Goal: Task Accomplishment & Management: Manage account settings

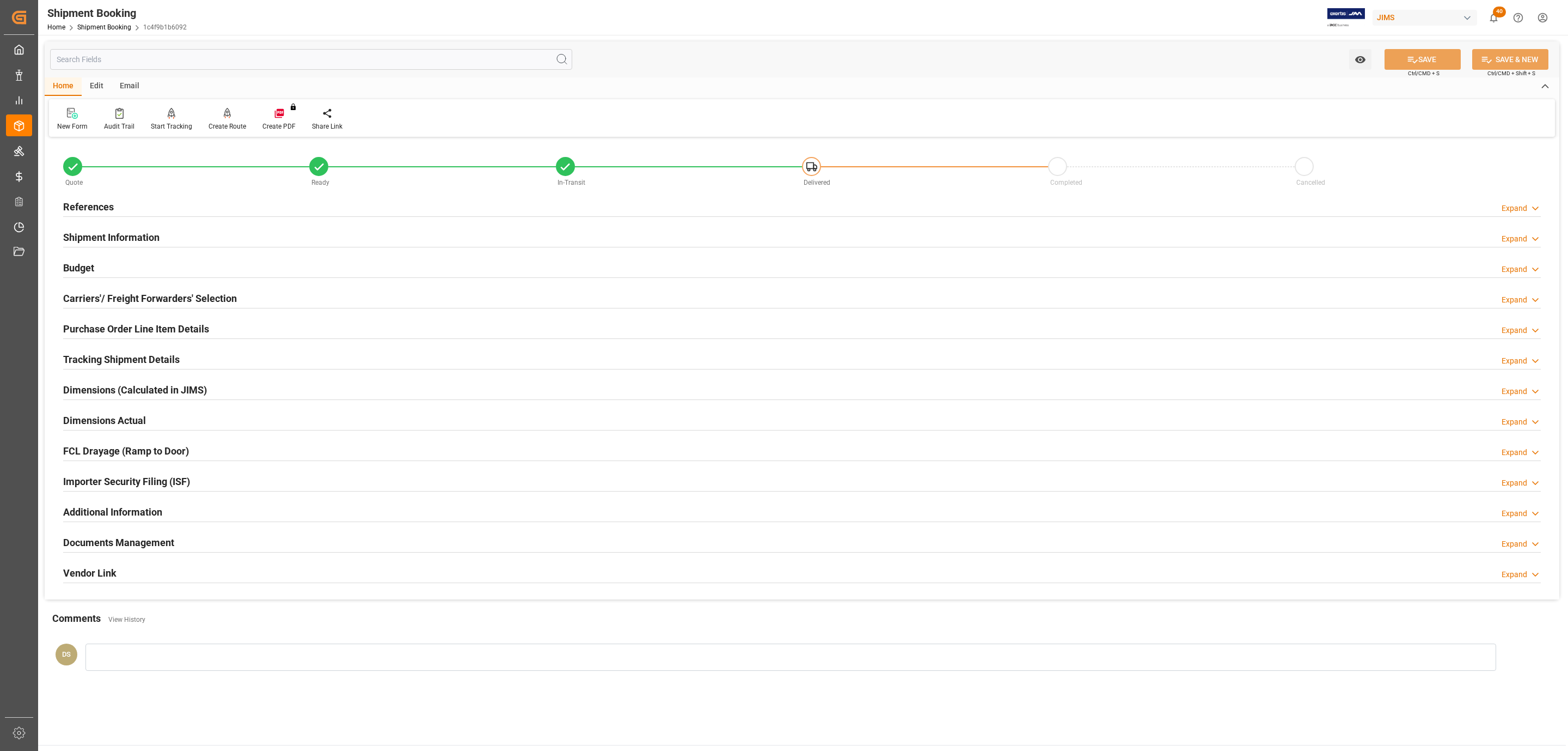
click at [149, 209] on div "References Expand" at bounding box center [802, 205] width 1478 height 20
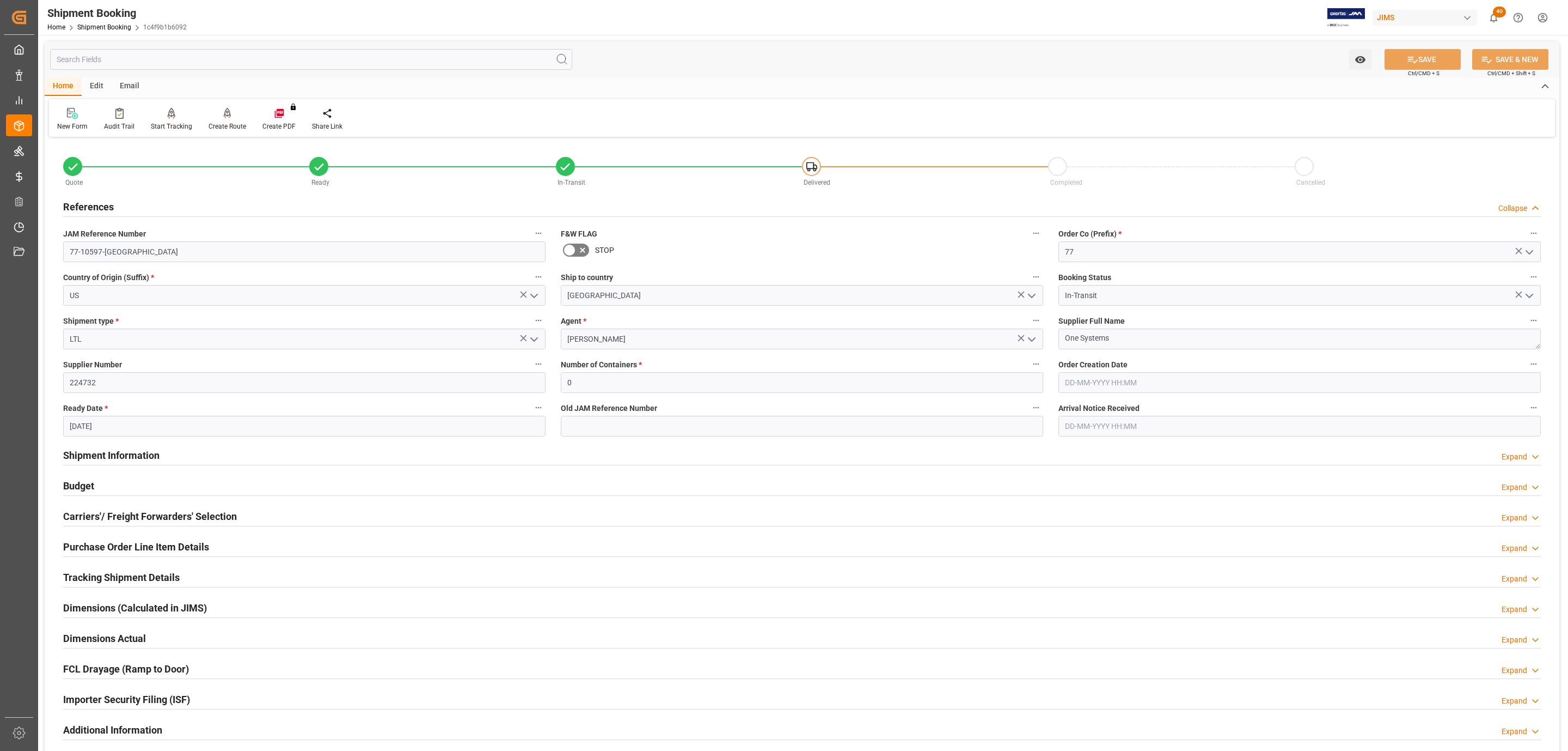
scroll to position [289, 0]
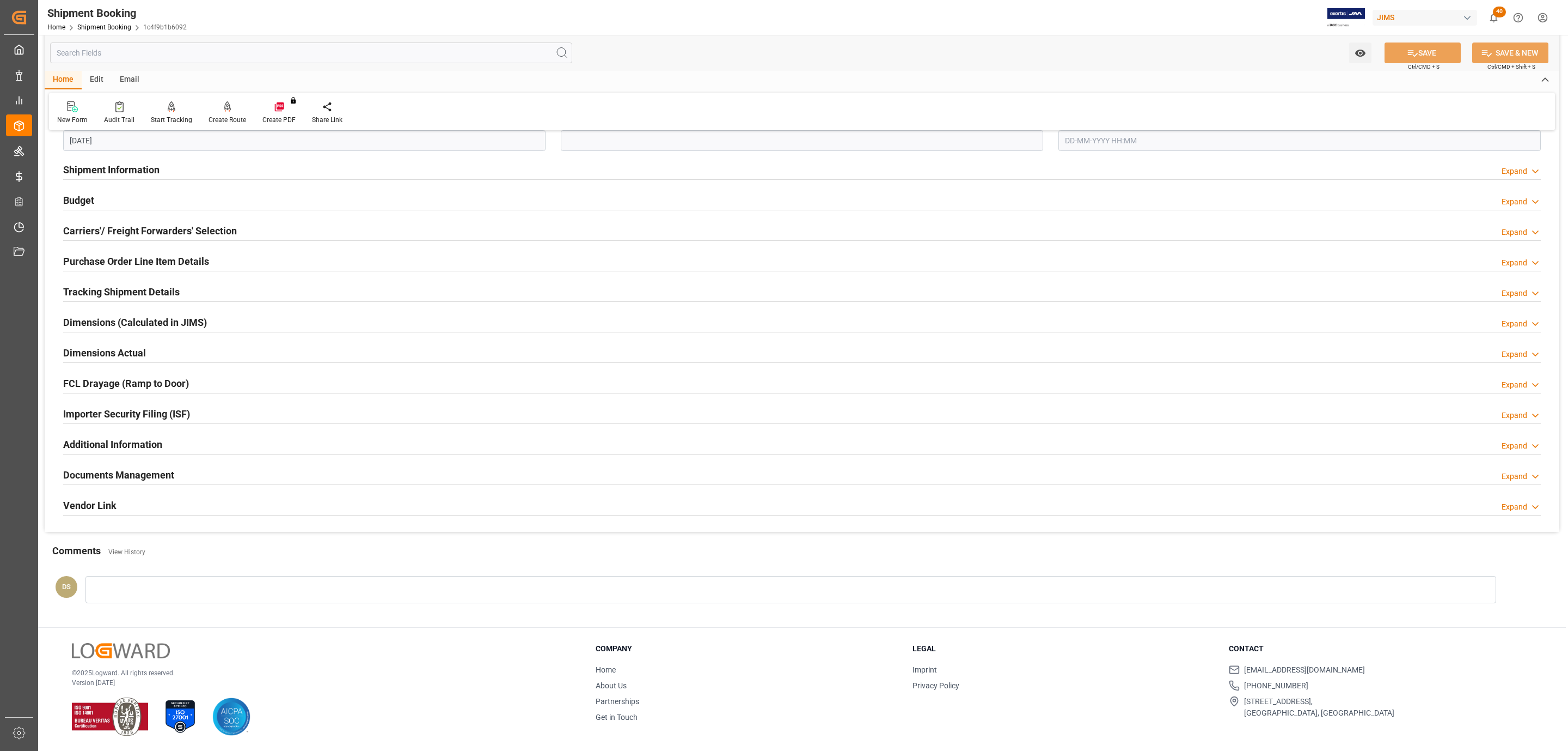
click at [117, 193] on div "Budget Expand" at bounding box center [802, 199] width 1478 height 20
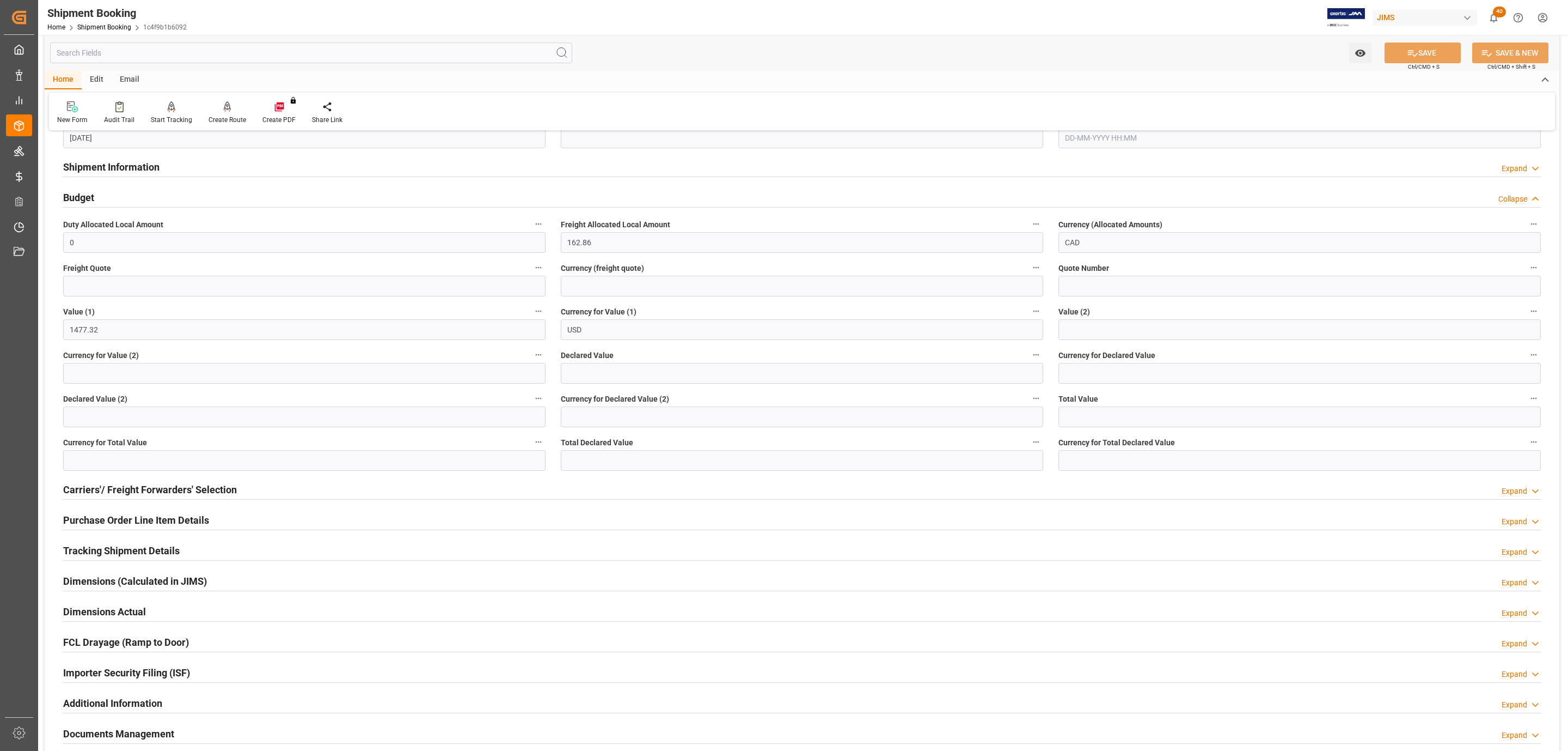
click at [117, 193] on div "Budget Collapse" at bounding box center [802, 196] width 1478 height 20
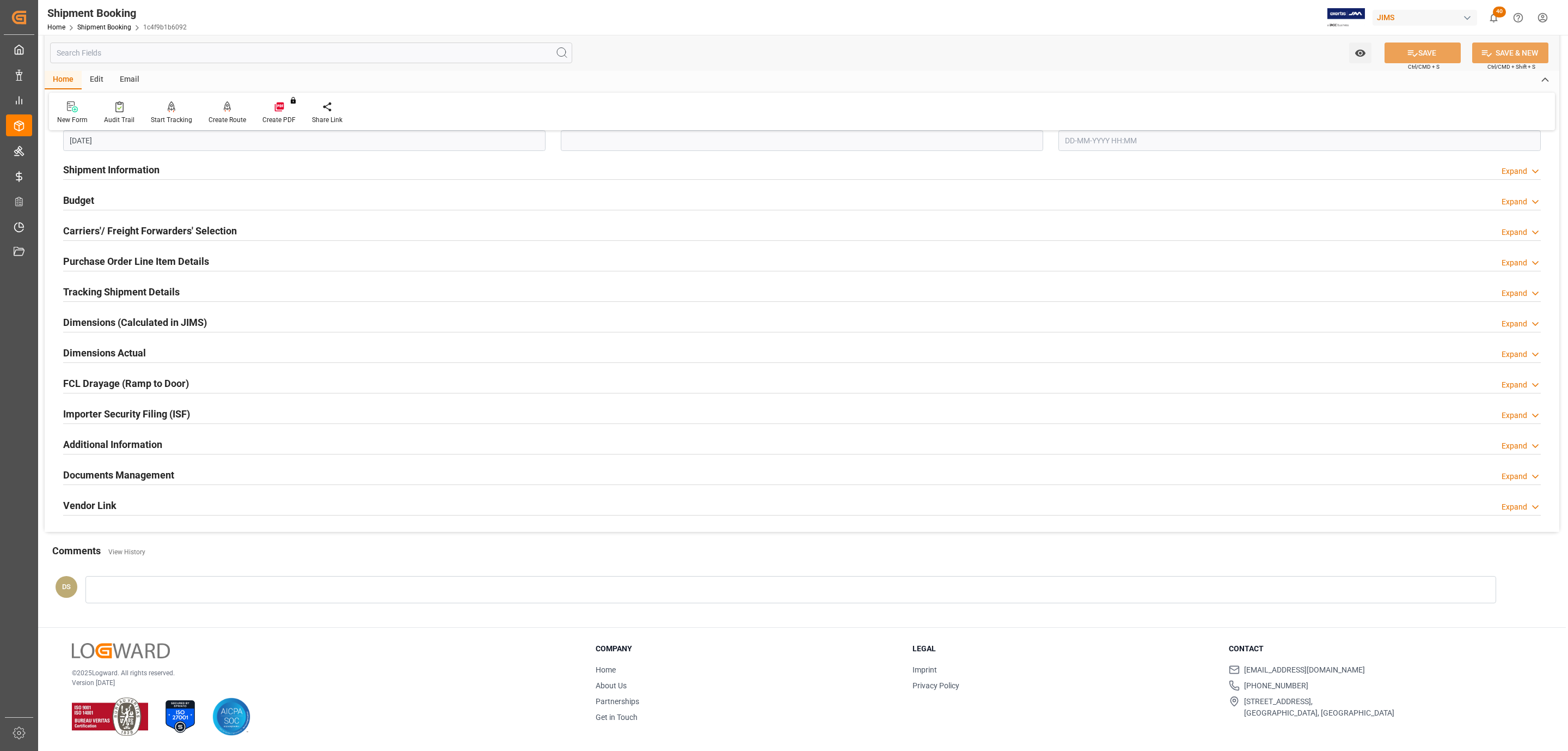
click at [113, 205] on div "Budget Expand" at bounding box center [802, 199] width 1478 height 20
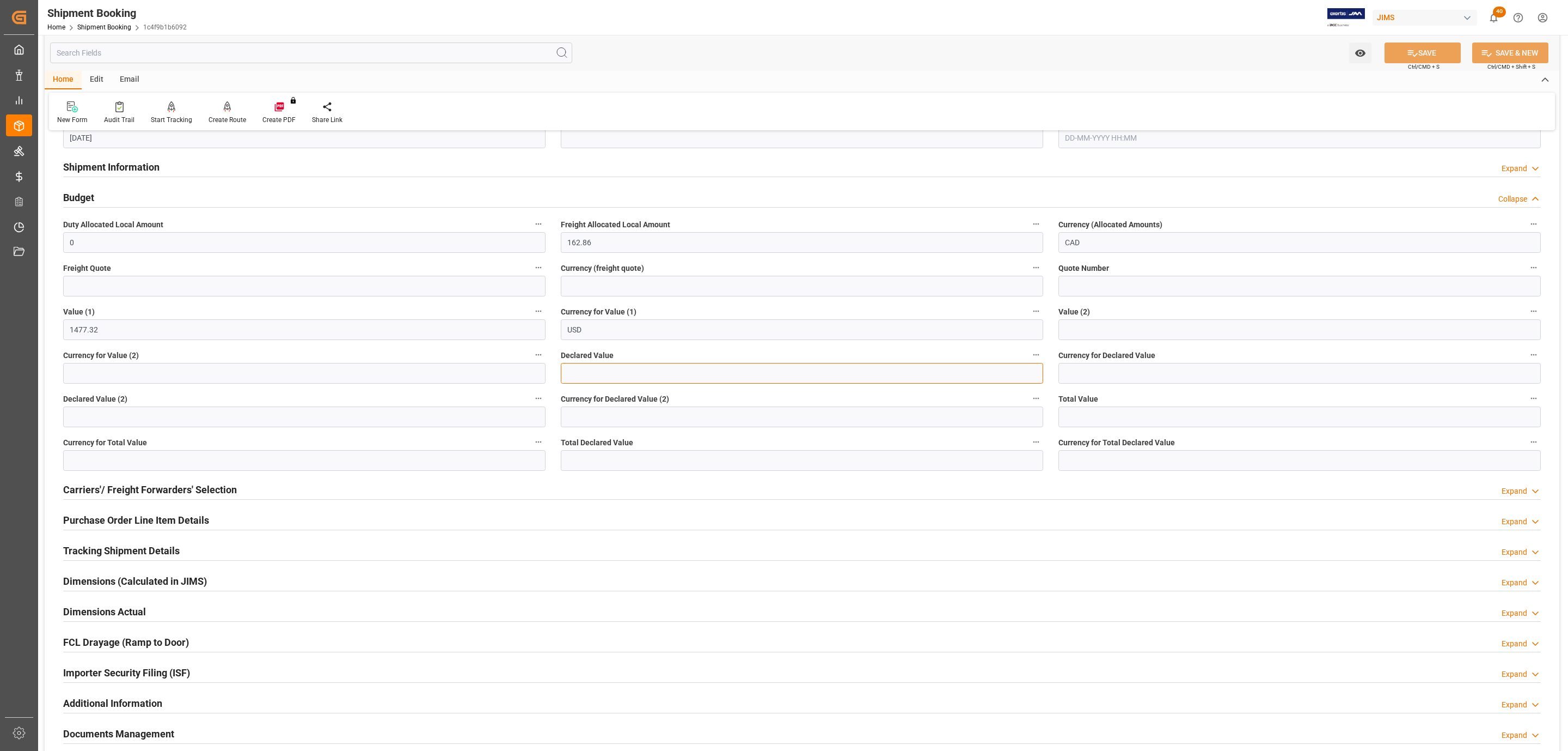
click at [586, 371] on input "text" at bounding box center [802, 373] width 483 height 20
type input "1477.32"
type input "usd"
drag, startPoint x: 1400, startPoint y: 55, endPoint x: 520, endPoint y: 275, distance: 907.1
click at [1400, 55] on button "SAVE" at bounding box center [1422, 52] width 77 height 20
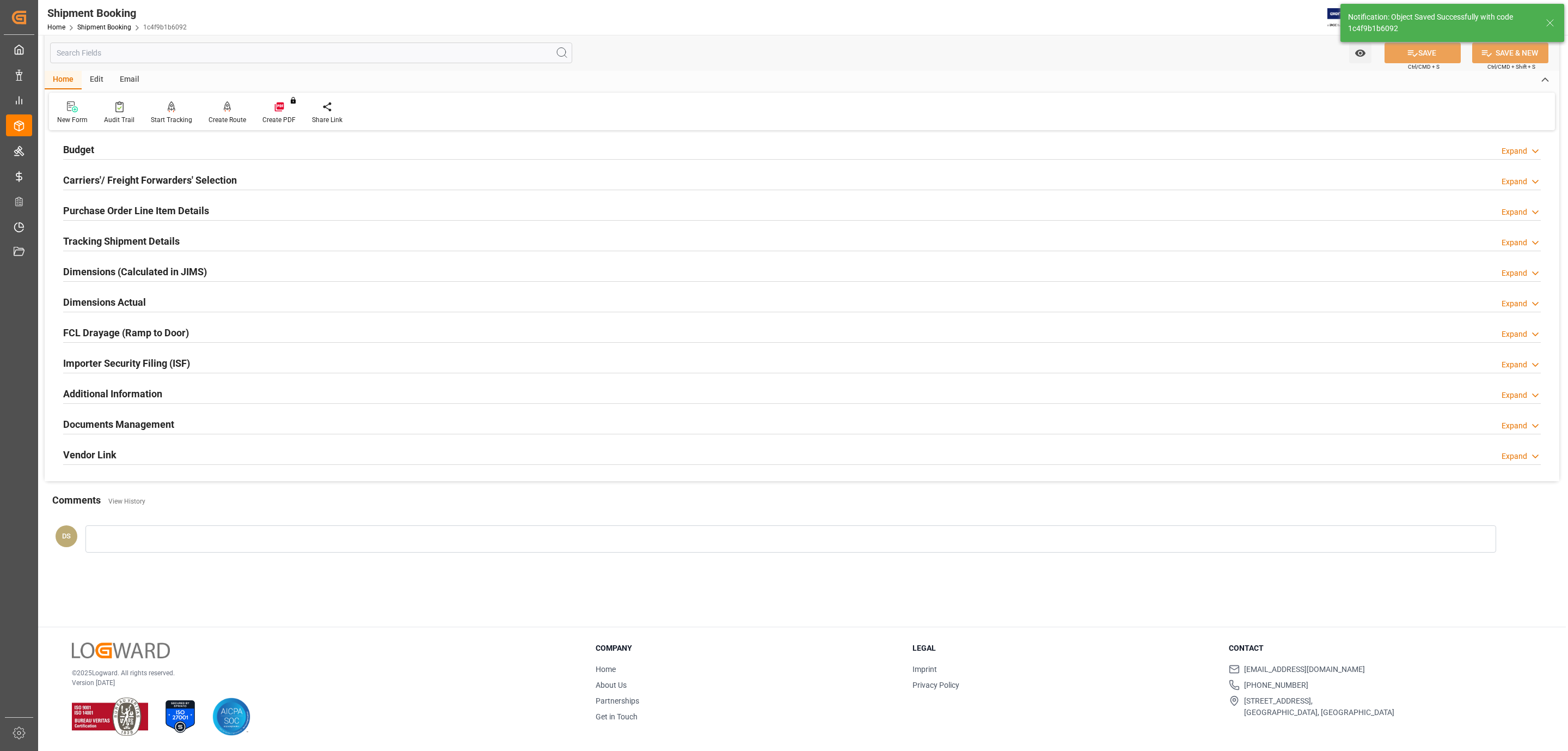
scroll to position [71, 0]
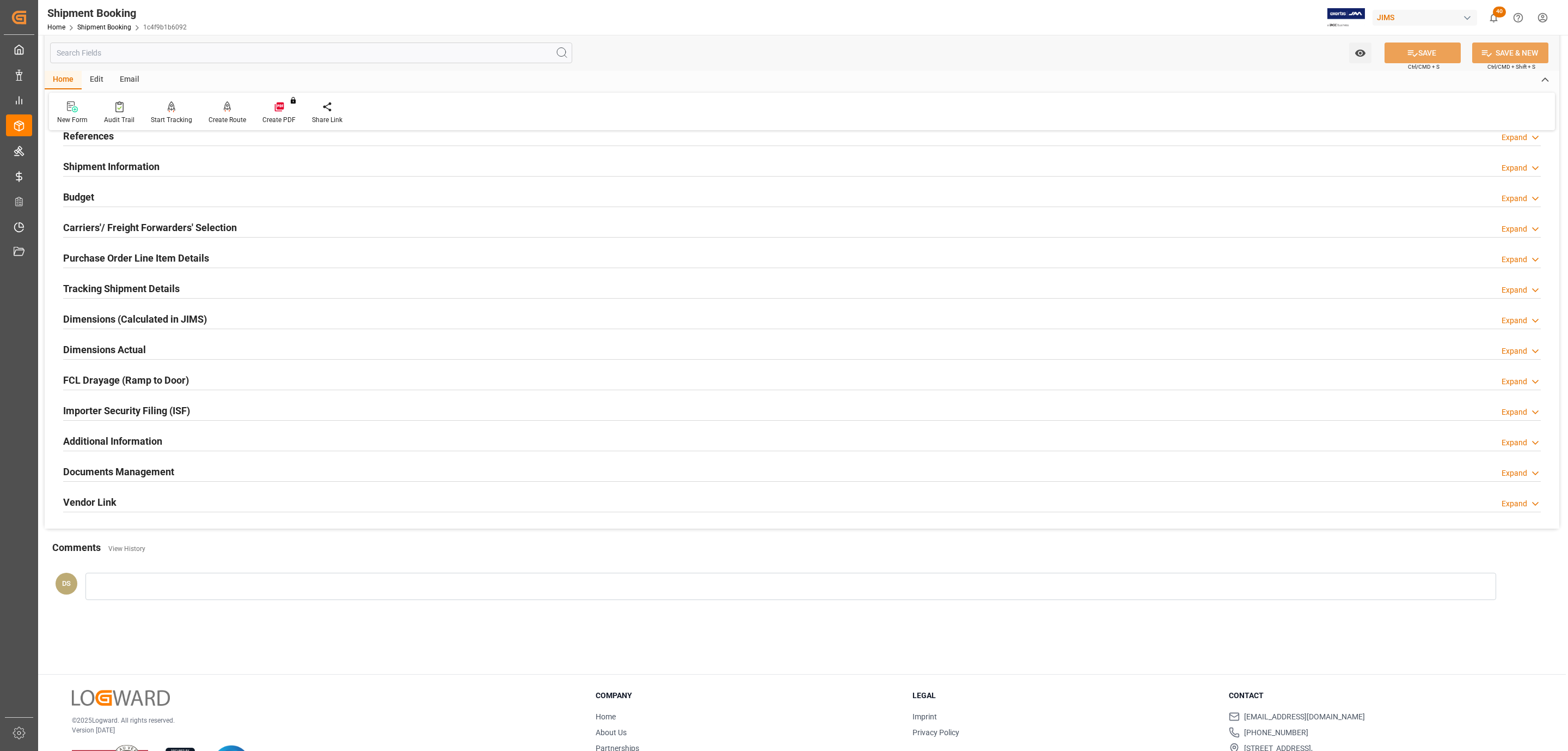
click at [177, 471] on div "Documents Management Expand" at bounding box center [802, 470] width 1478 height 20
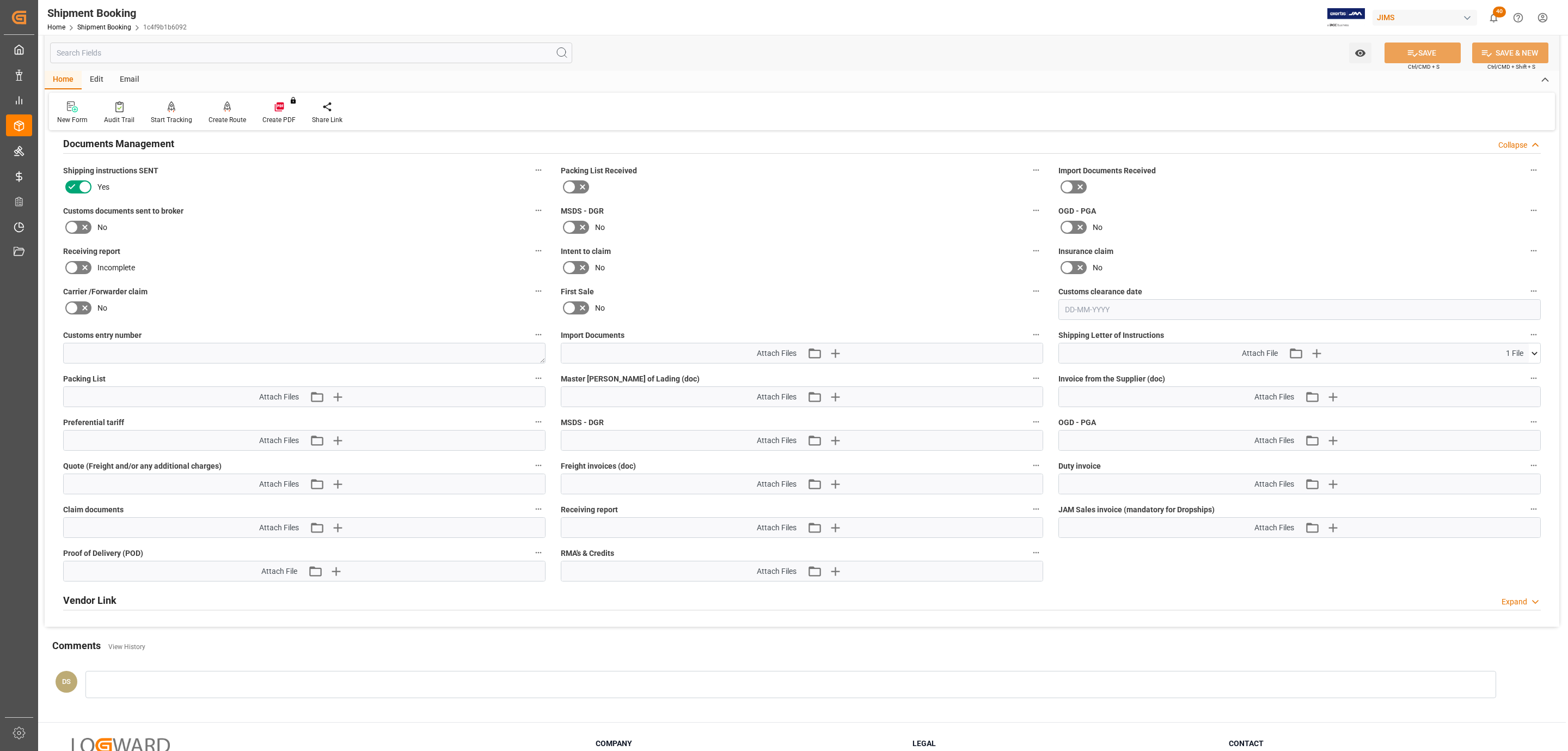
scroll to position [397, 0]
click at [72, 230] on icon at bounding box center [72, 227] width 7 height 5
click at [0, 0] on input "checkbox" at bounding box center [0, 0] width 0 height 0
click at [835, 353] on icon "button" at bounding box center [835, 355] width 11 height 11
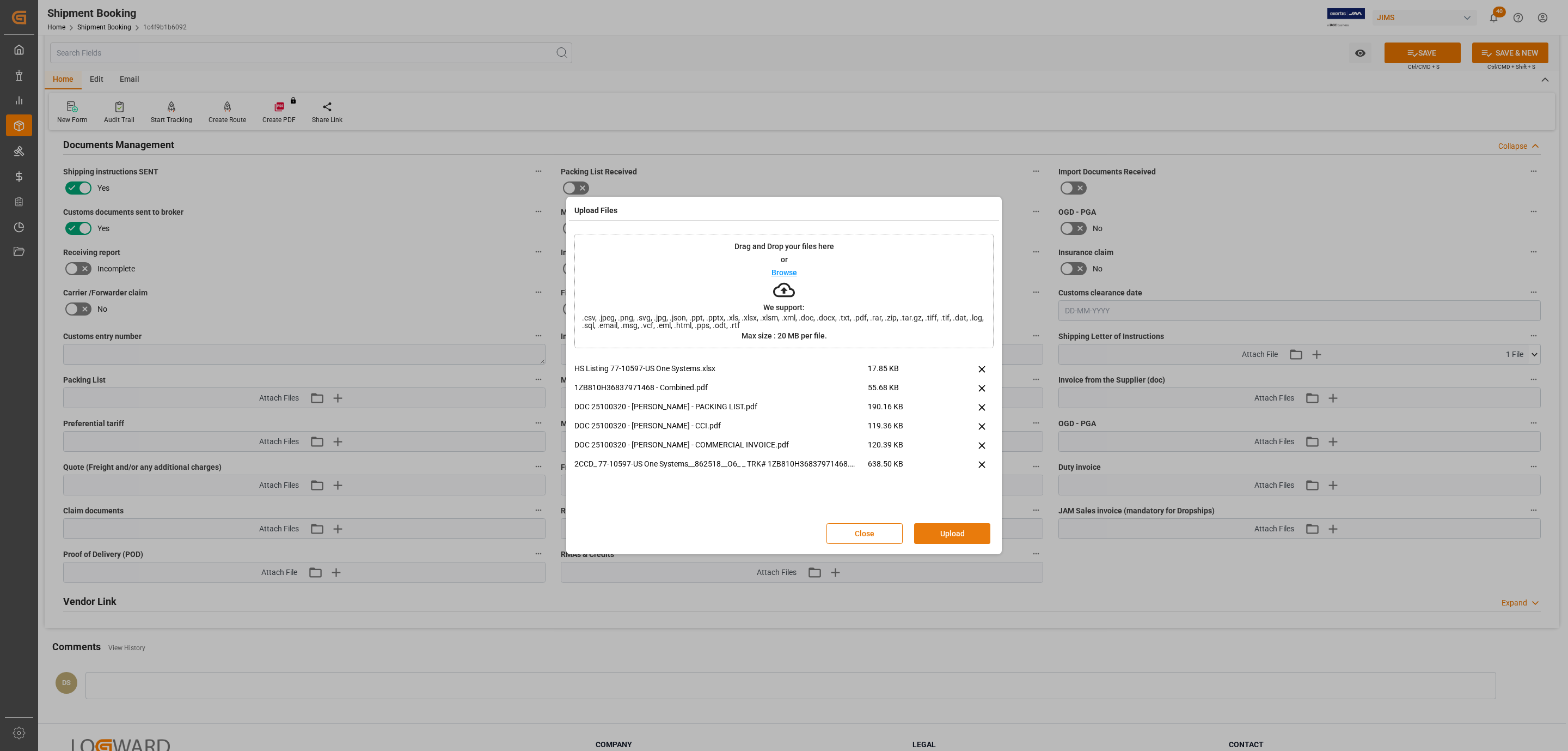
click at [952, 539] on button "Upload" at bounding box center [952, 532] width 77 height 20
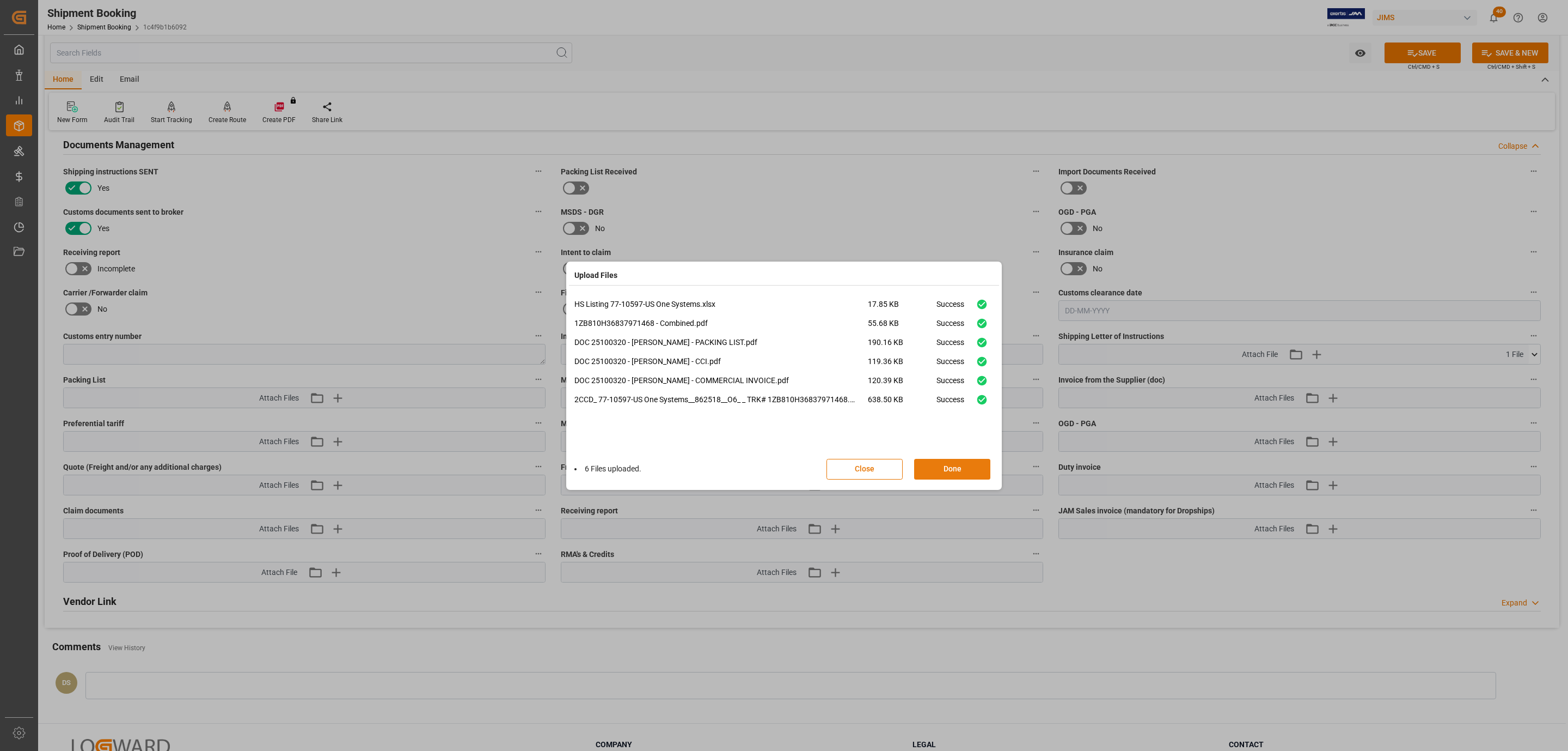
click at [928, 464] on button "Done" at bounding box center [952, 468] width 77 height 20
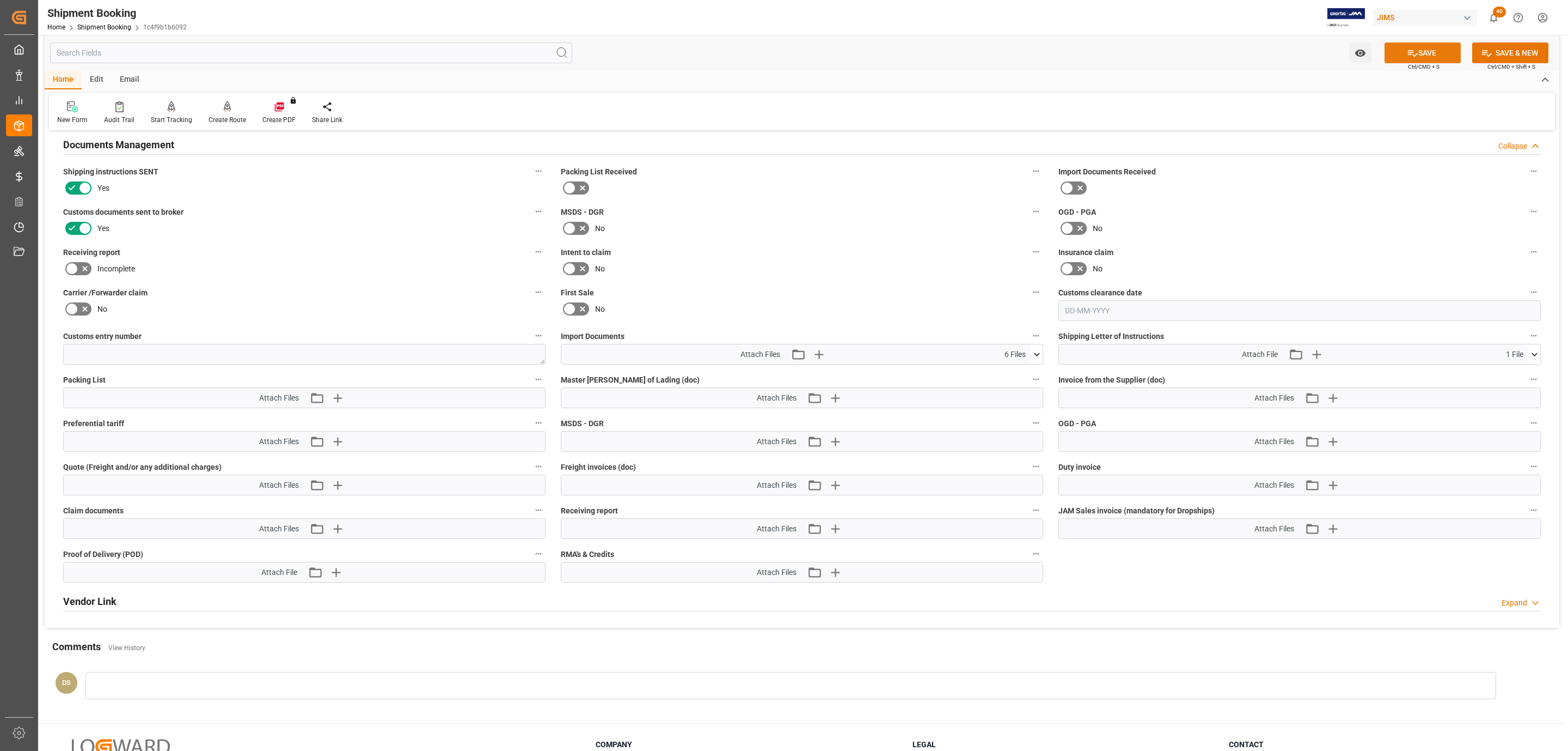
click at [1402, 54] on button "SAVE" at bounding box center [1422, 52] width 77 height 20
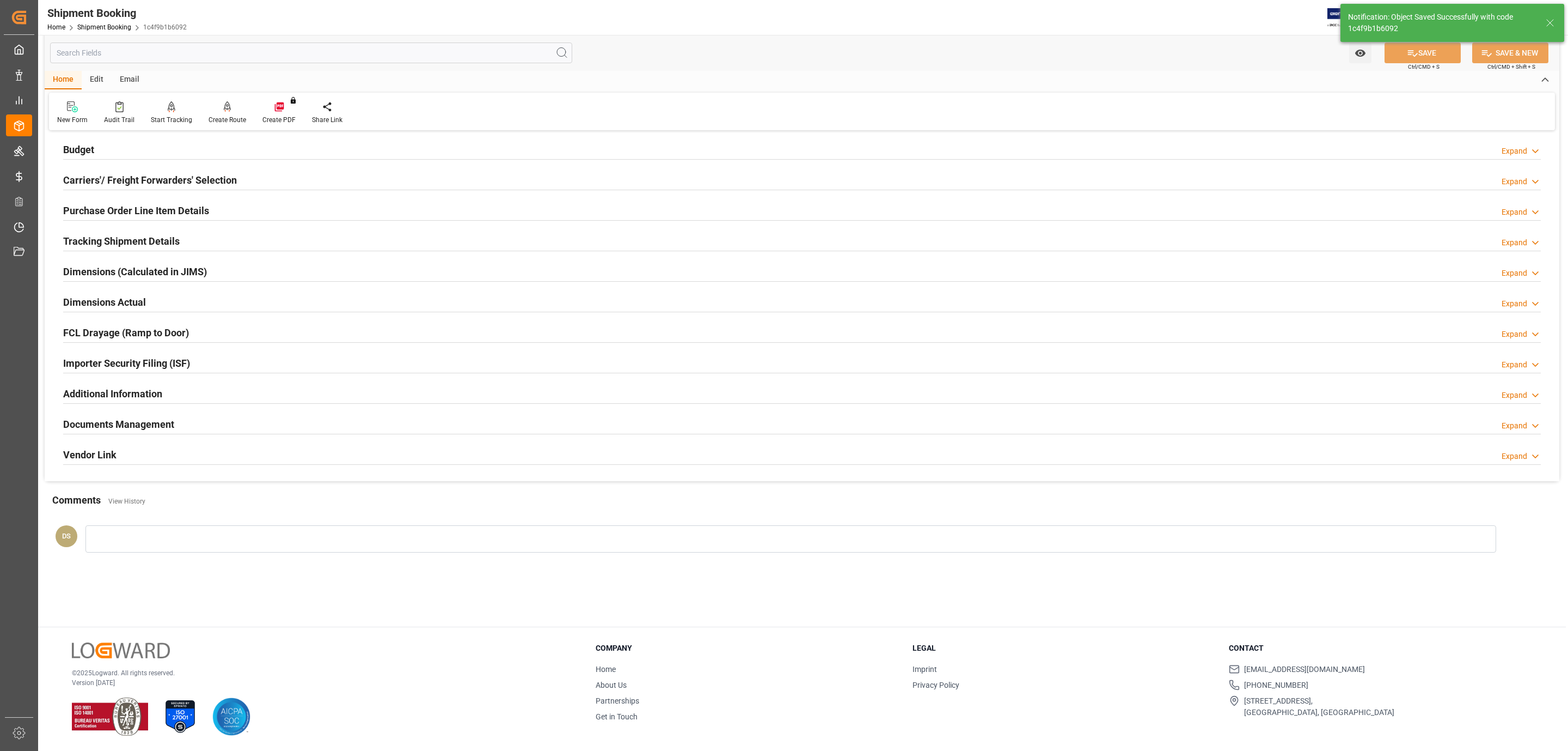
scroll to position [119, 0]
click at [140, 213] on h2 "Purchase Order Line Item Details" at bounding box center [136, 210] width 146 height 15
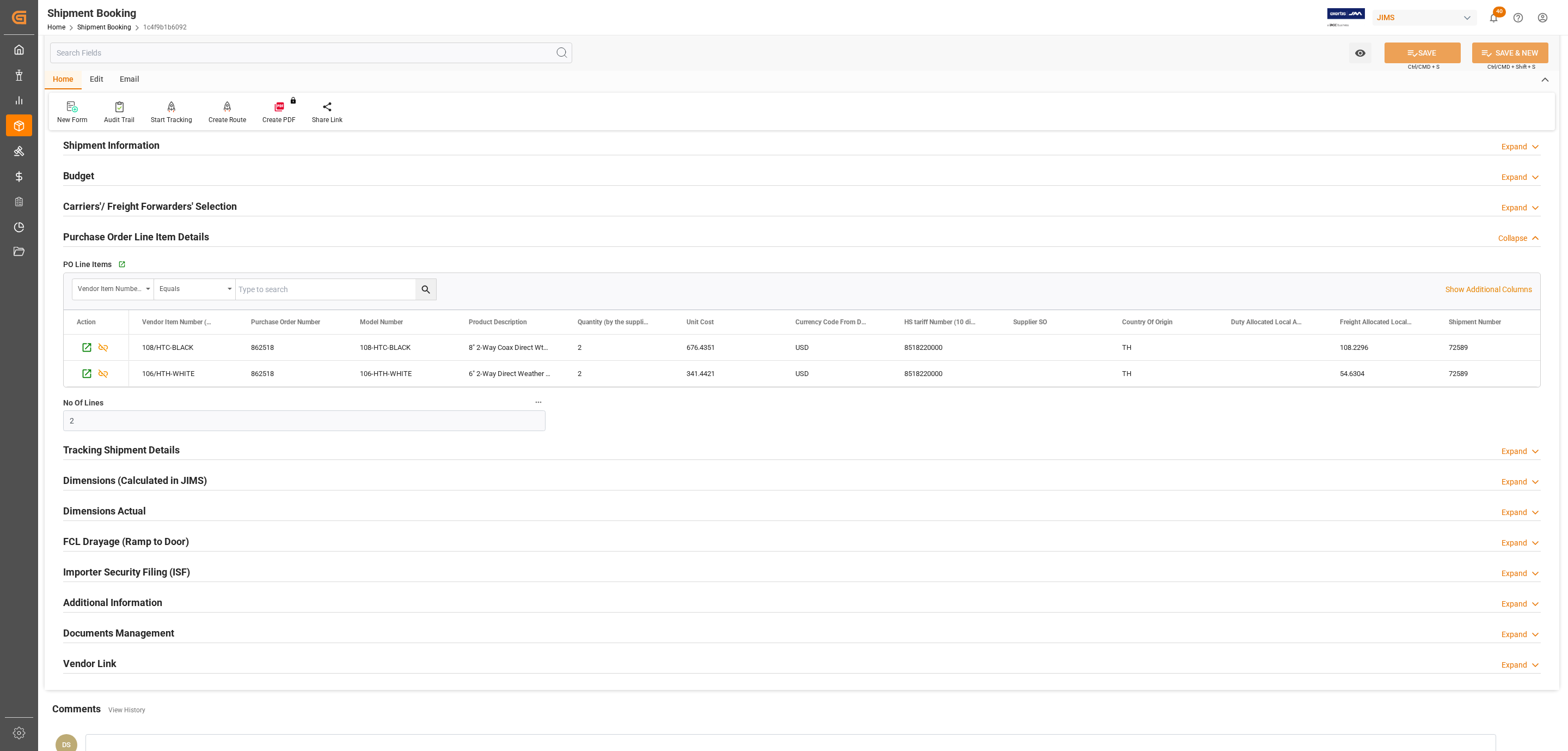
scroll to position [10, 0]
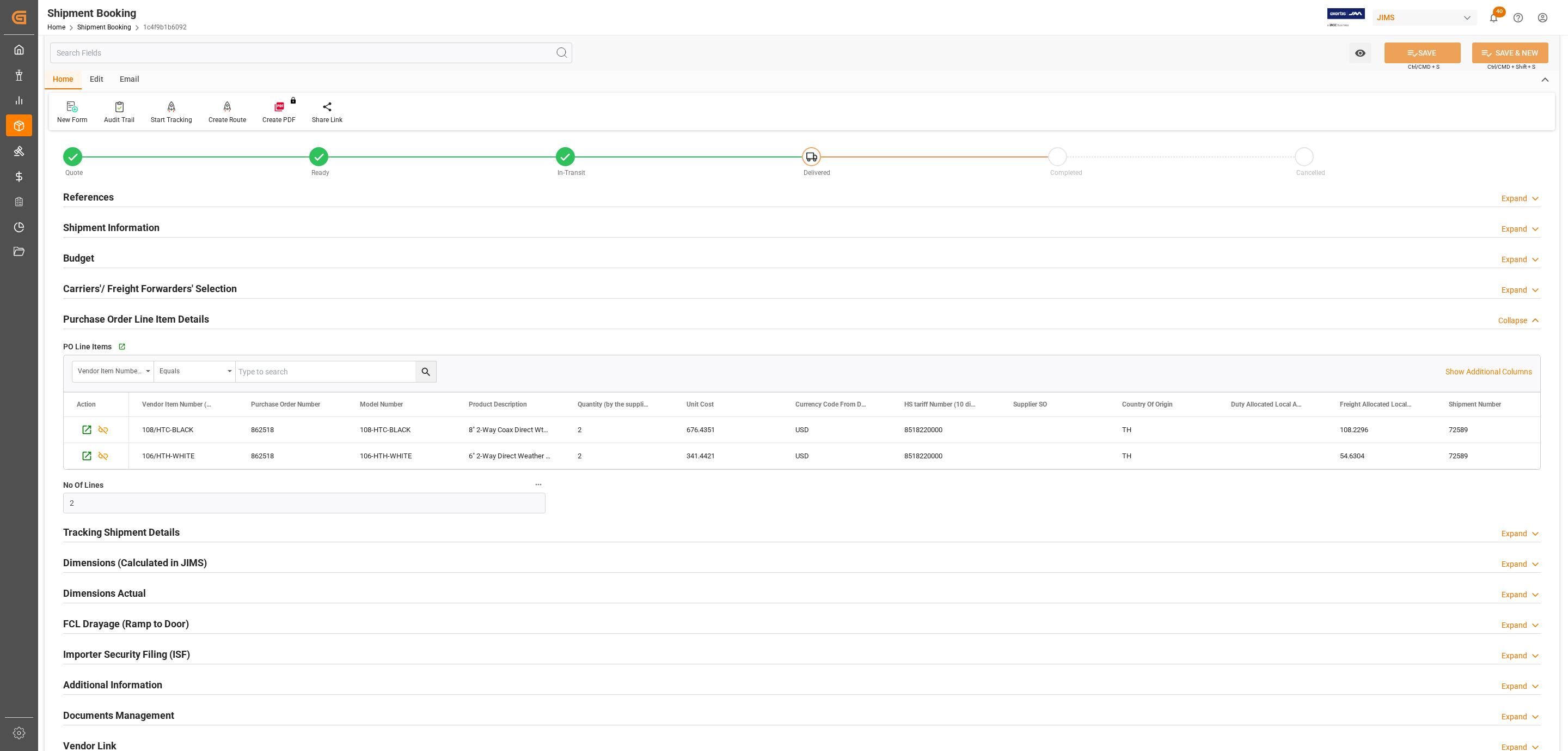
click at [140, 287] on h2 "Carriers'/ Freight Forwarders' Selection" at bounding box center [150, 288] width 174 height 15
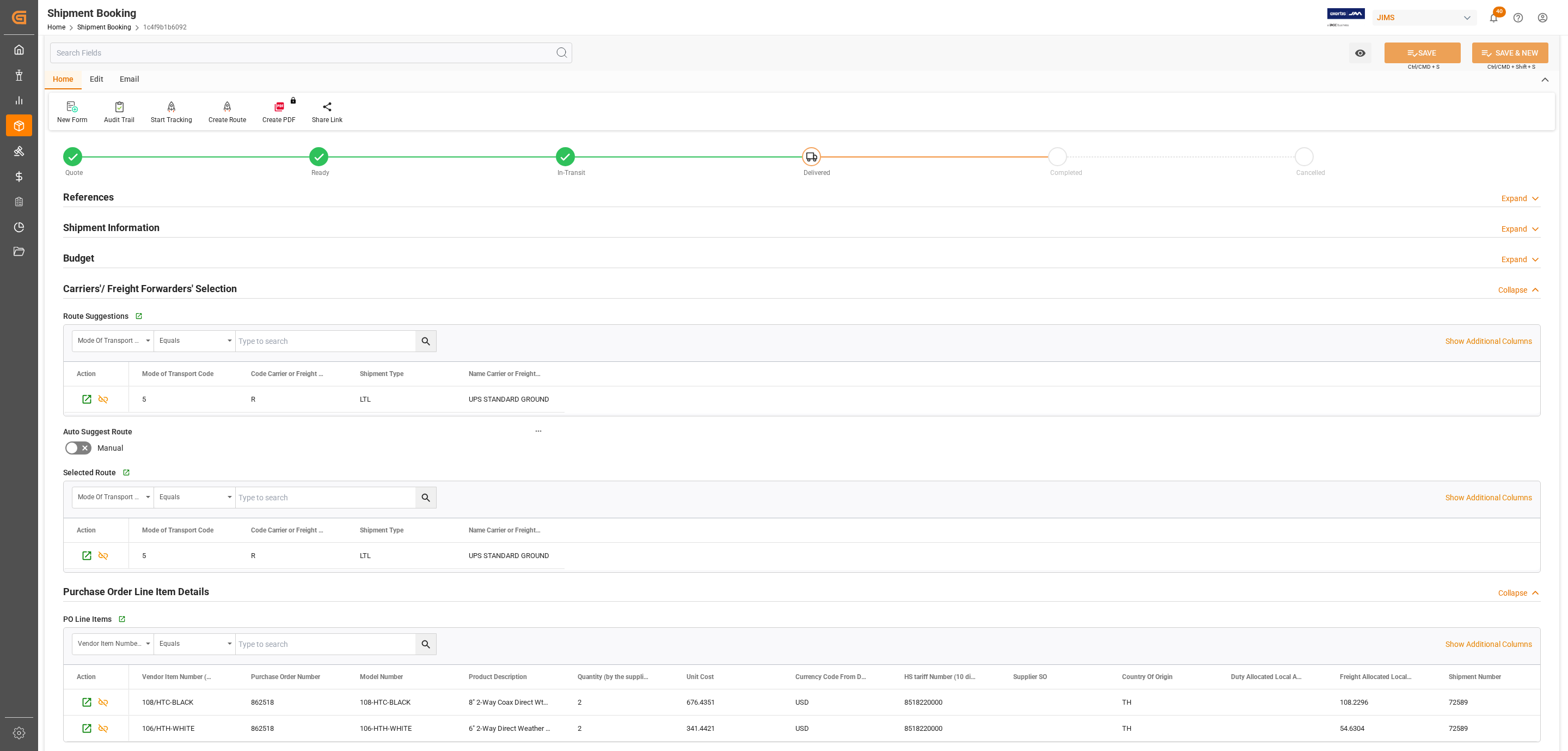
click at [129, 258] on div "Budget Expand" at bounding box center [802, 256] width 1478 height 20
